Goal: Task Accomplishment & Management: Use online tool/utility

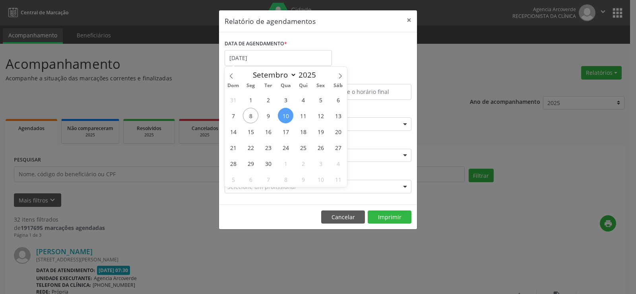
select select "8"
click at [267, 118] on span "9" at bounding box center [267, 115] width 15 height 15
type input "[DATE]"
click at [267, 118] on span "9" at bounding box center [267, 115] width 15 height 15
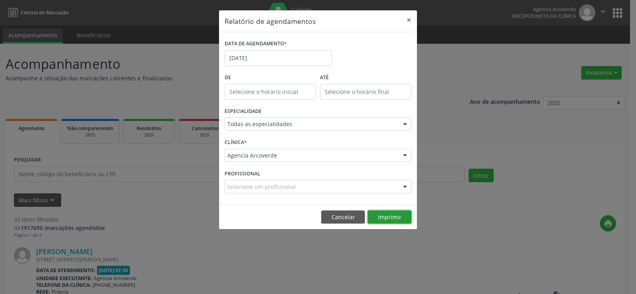
click at [391, 217] on button "Imprimir" at bounding box center [389, 217] width 44 height 14
click at [254, 60] on input "[DATE]" at bounding box center [277, 58] width 107 height 16
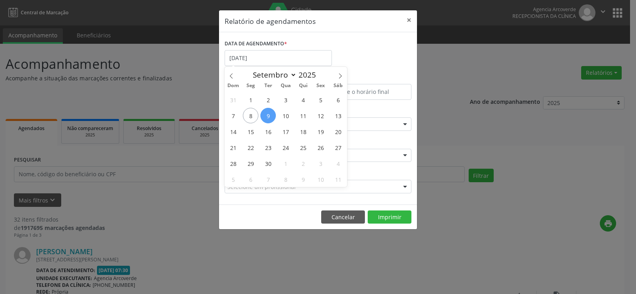
click at [270, 115] on span "9" at bounding box center [267, 115] width 15 height 15
type input "[DATE]"
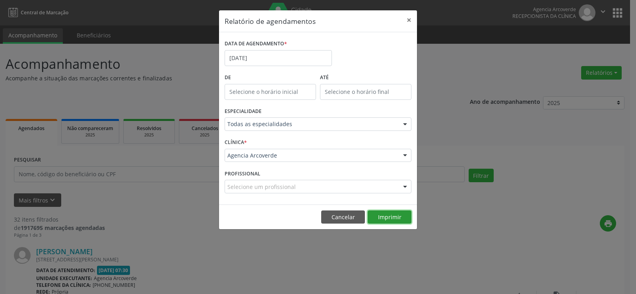
click at [384, 213] on button "Imprimir" at bounding box center [389, 217] width 44 height 14
click at [248, 53] on input "[DATE]" at bounding box center [277, 58] width 107 height 16
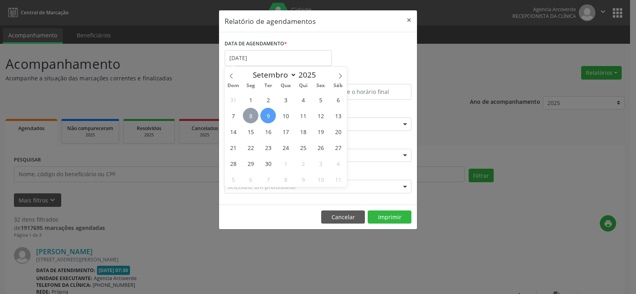
click at [251, 114] on span "8" at bounding box center [250, 115] width 15 height 15
type input "[DATE]"
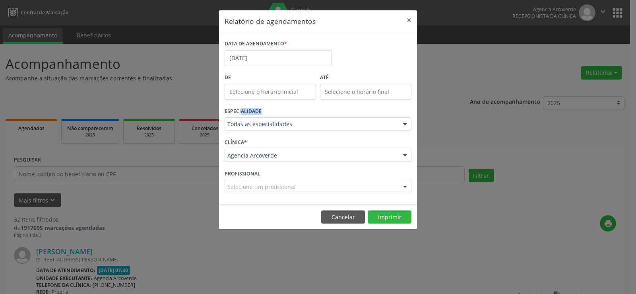
click at [251, 114] on label "ESPECIALIDADE" at bounding box center [242, 111] width 37 height 12
click at [383, 216] on button "Imprimir" at bounding box center [389, 217] width 44 height 14
